Goal: Find specific page/section: Find specific page/section

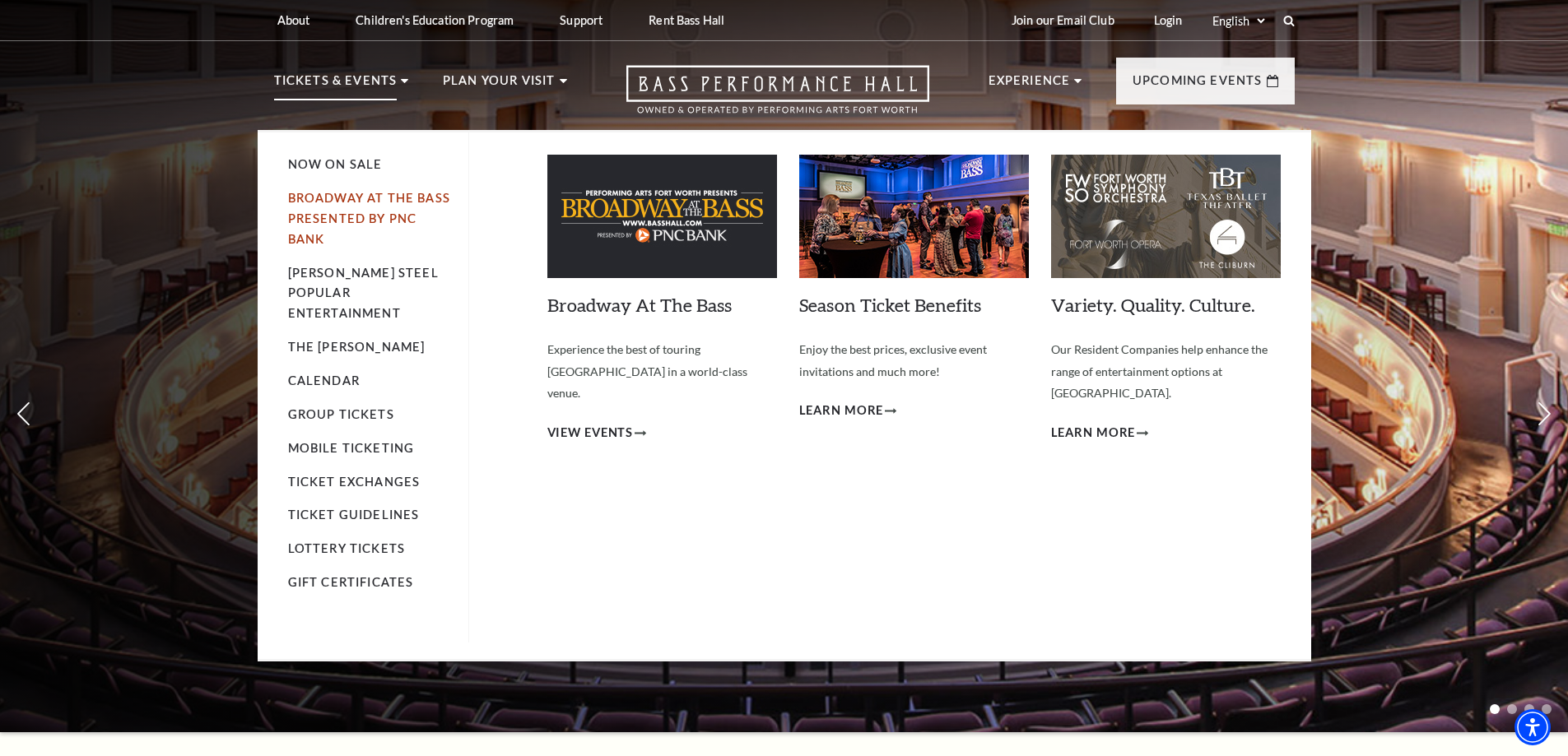
click at [367, 194] on link "Broadway At The Bass presented by PNC Bank" at bounding box center [369, 218] width 162 height 55
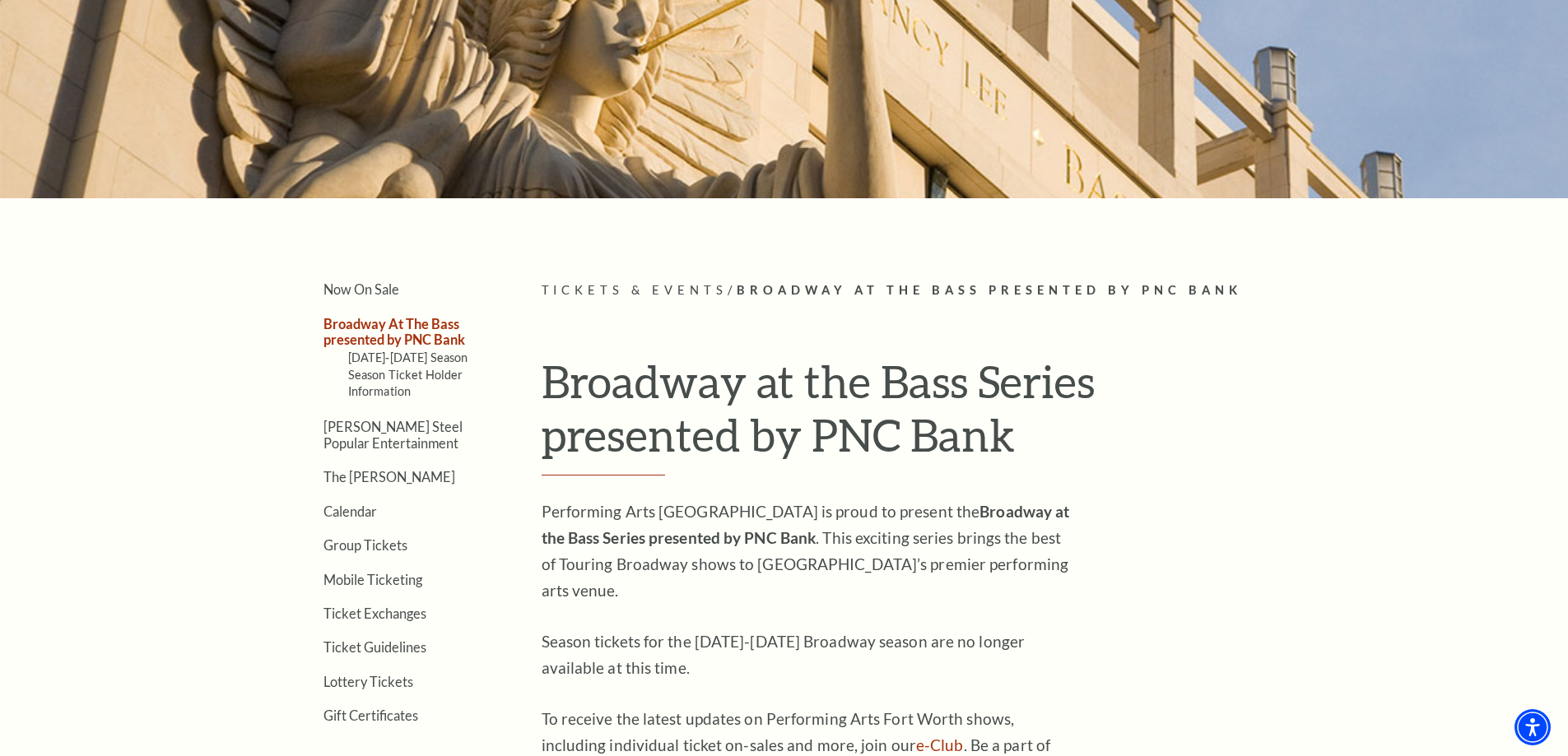
scroll to position [411, 0]
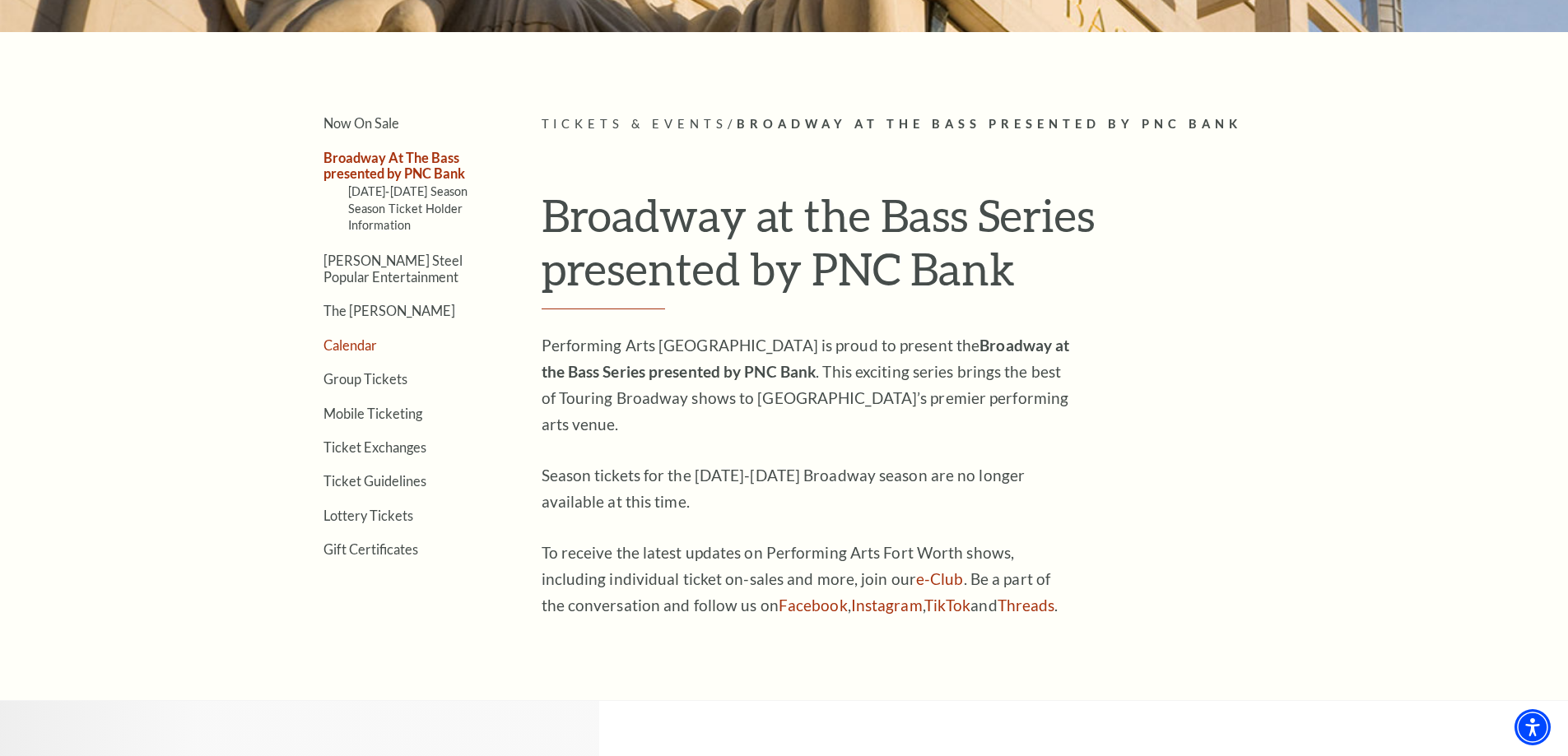
click at [358, 341] on link "Calendar" at bounding box center [350, 345] width 53 height 15
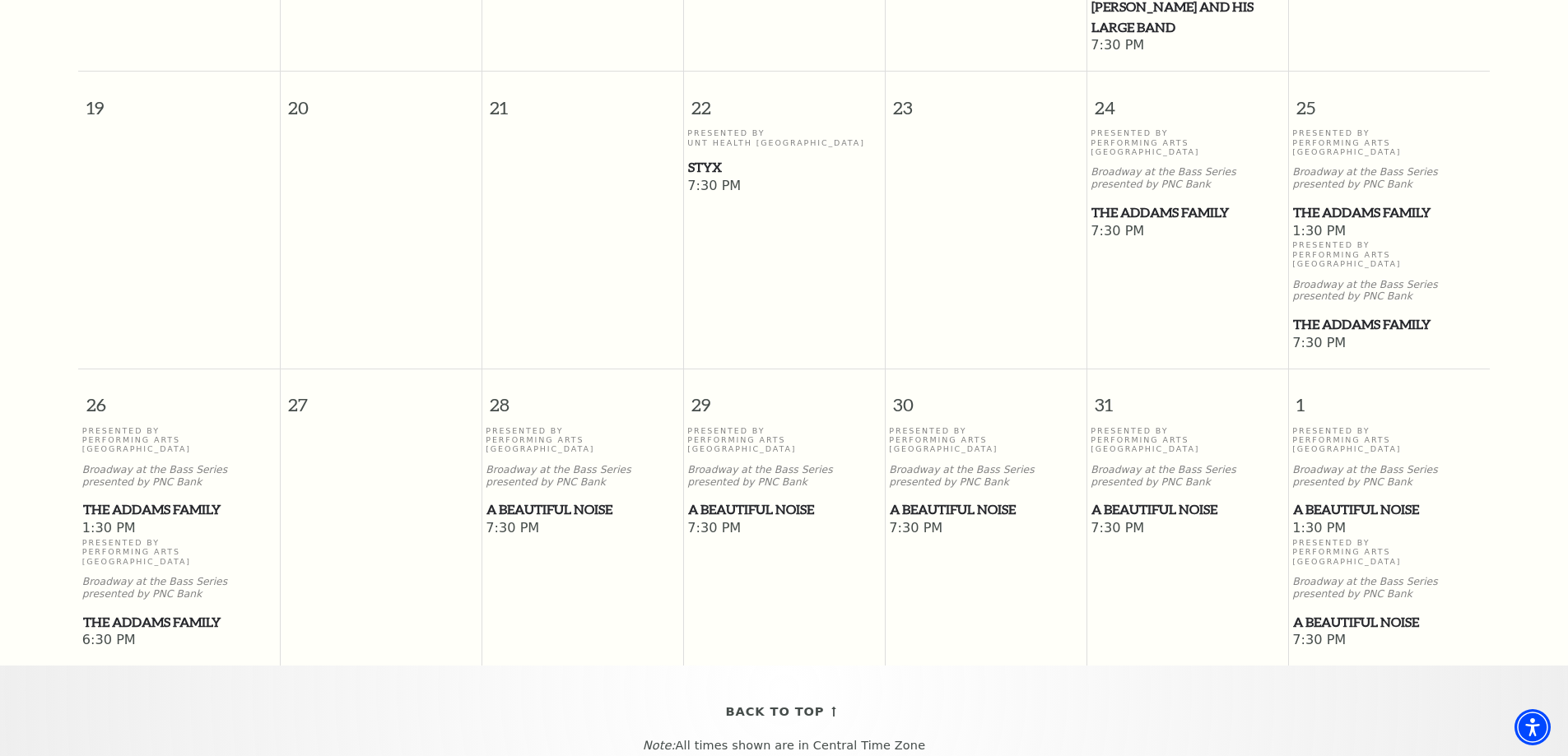
scroll to position [1133, 0]
